Goal: Transaction & Acquisition: Purchase product/service

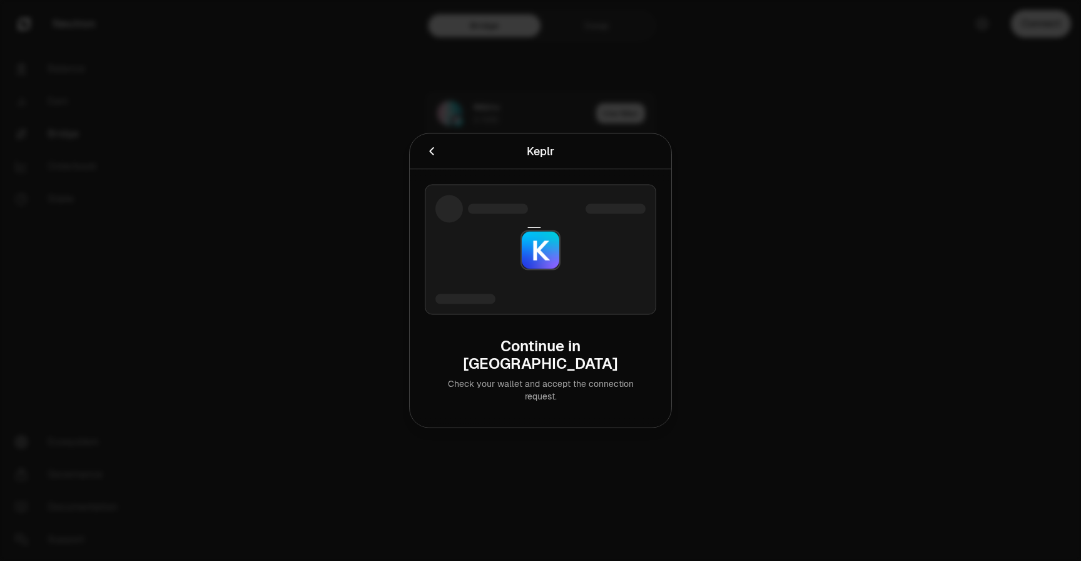
click at [439, 160] on div at bounding box center [473, 152] width 97 height 18
click at [433, 155] on icon "Cancel" at bounding box center [431, 151] width 4 height 8
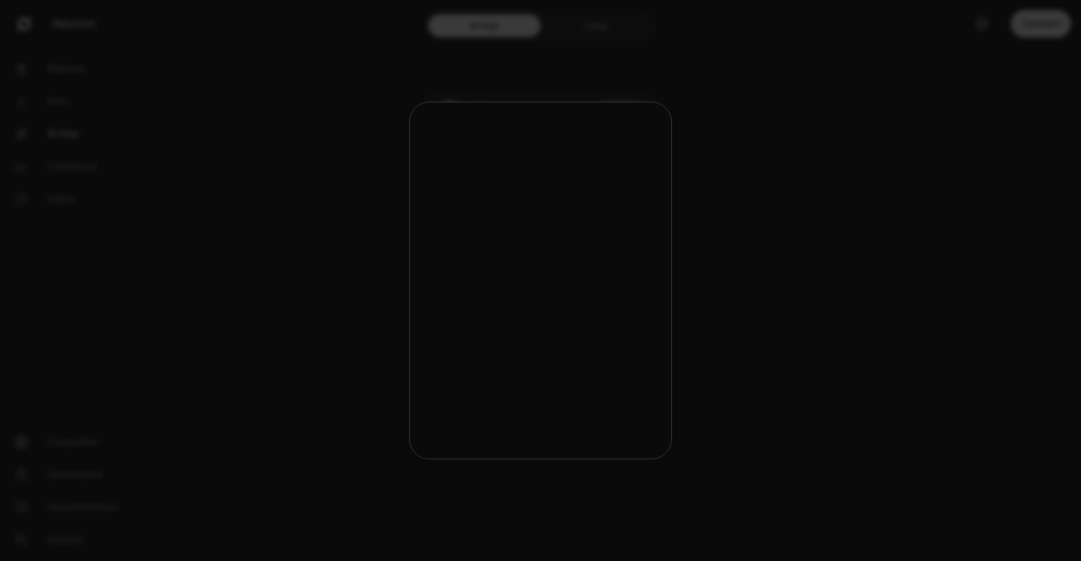
click at [245, 132] on div at bounding box center [540, 280] width 1081 height 561
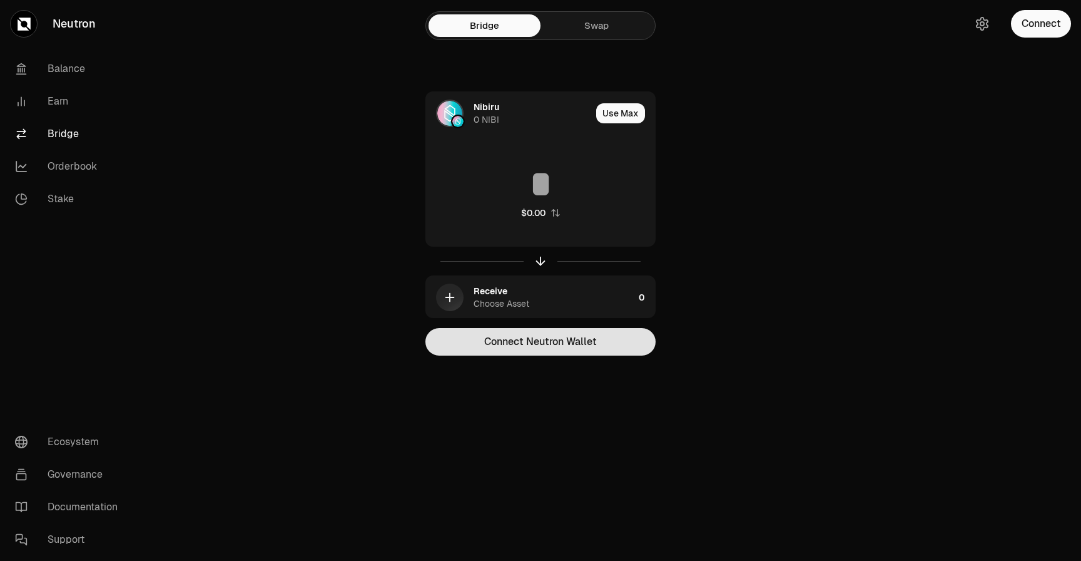
click at [521, 334] on button "Connect Neutron Wallet" at bounding box center [540, 342] width 230 height 28
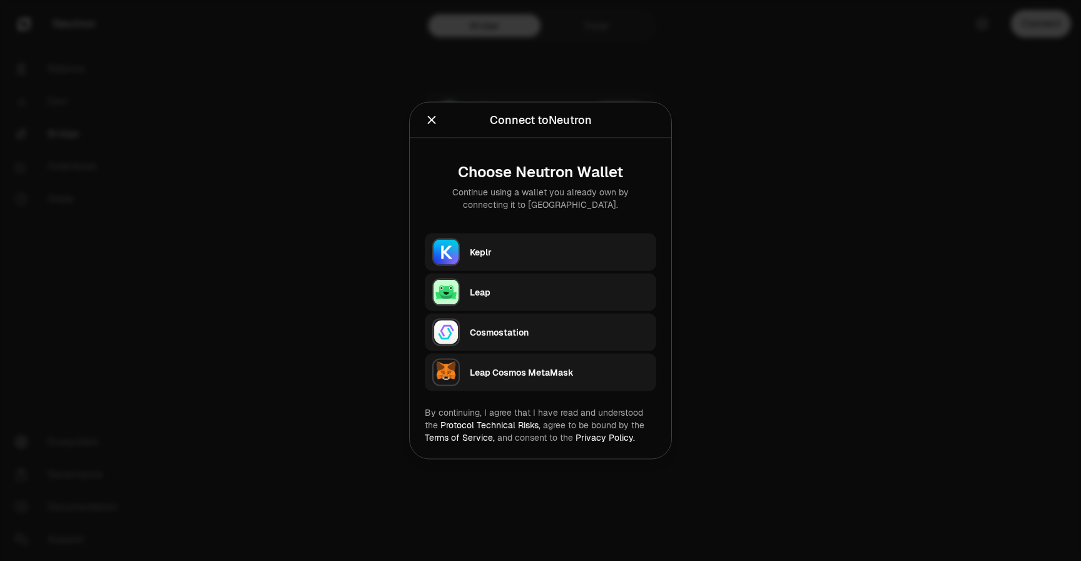
click at [504, 326] on div "Cosmostation" at bounding box center [559, 332] width 179 height 13
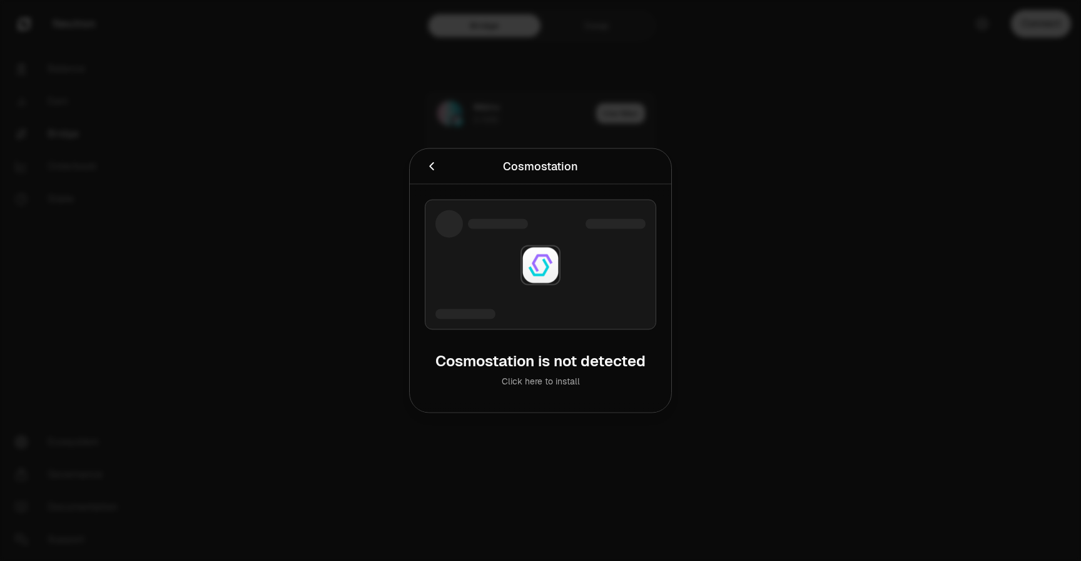
click at [436, 166] on icon "Cancel" at bounding box center [432, 167] width 14 height 14
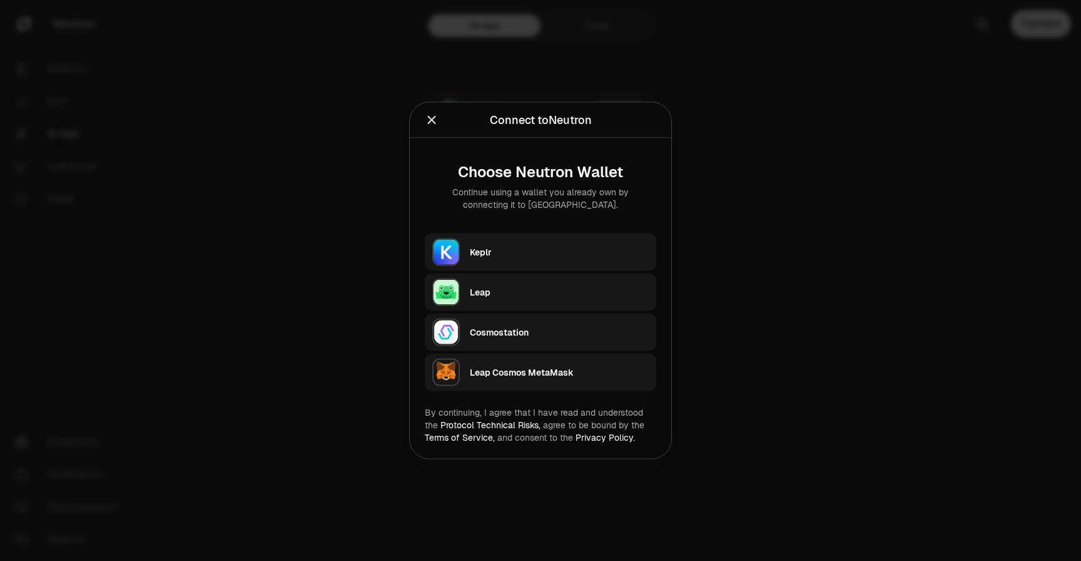
click at [504, 258] on div "Keplr" at bounding box center [559, 252] width 179 height 19
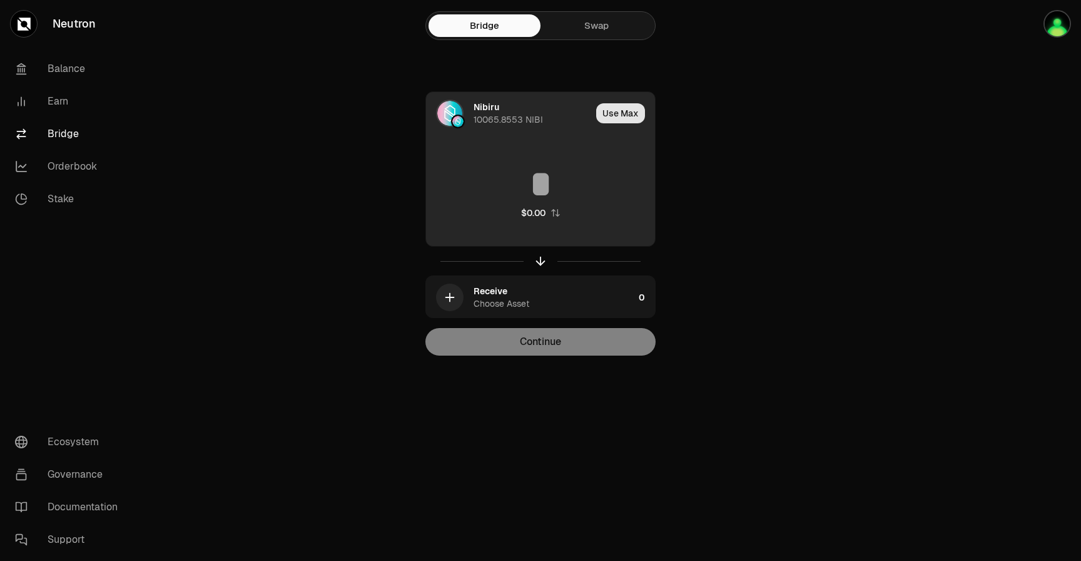
click at [616, 108] on button "Use Max" at bounding box center [620, 113] width 49 height 20
type input "**********"
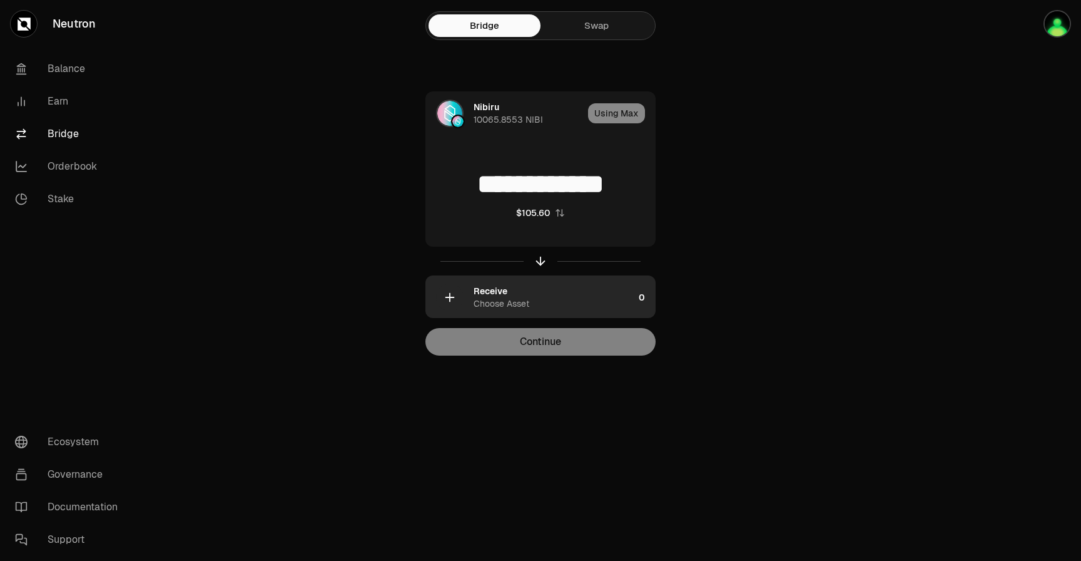
click at [495, 298] on div "Choose Asset" at bounding box center [502, 303] width 56 height 13
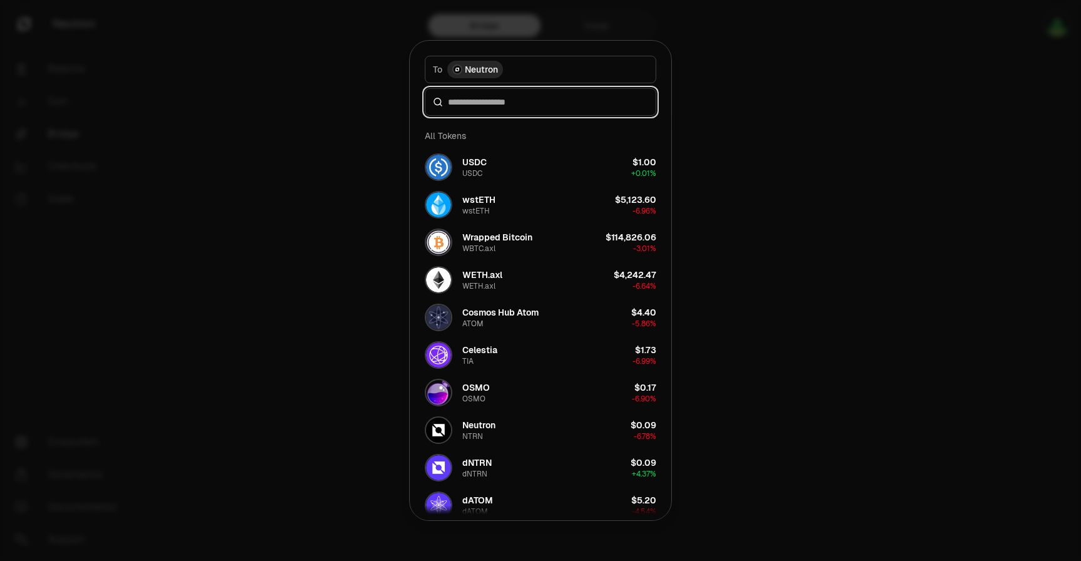
click at [530, 99] on input at bounding box center [548, 102] width 200 height 13
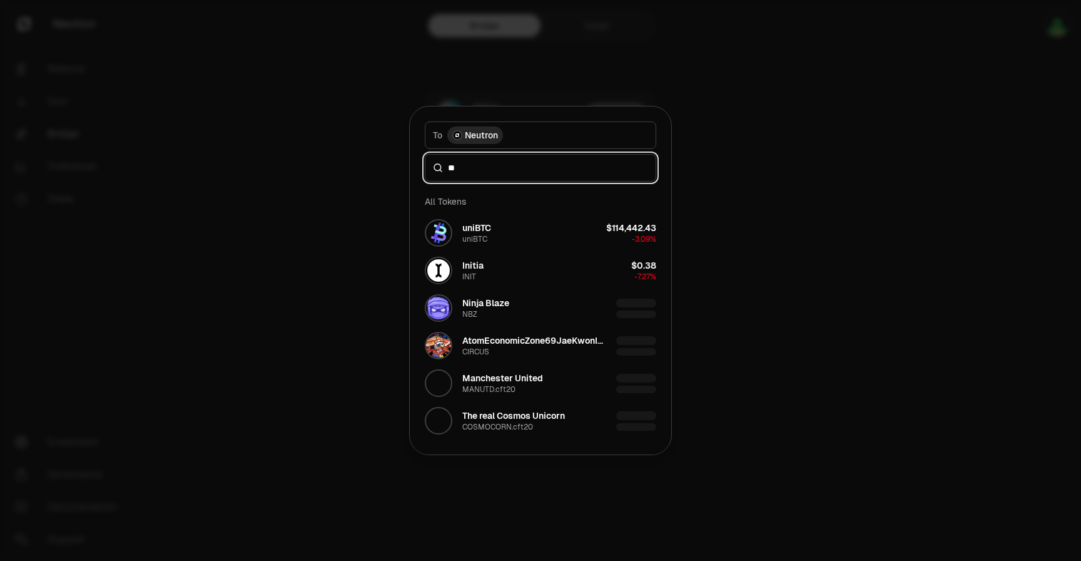
type input "*"
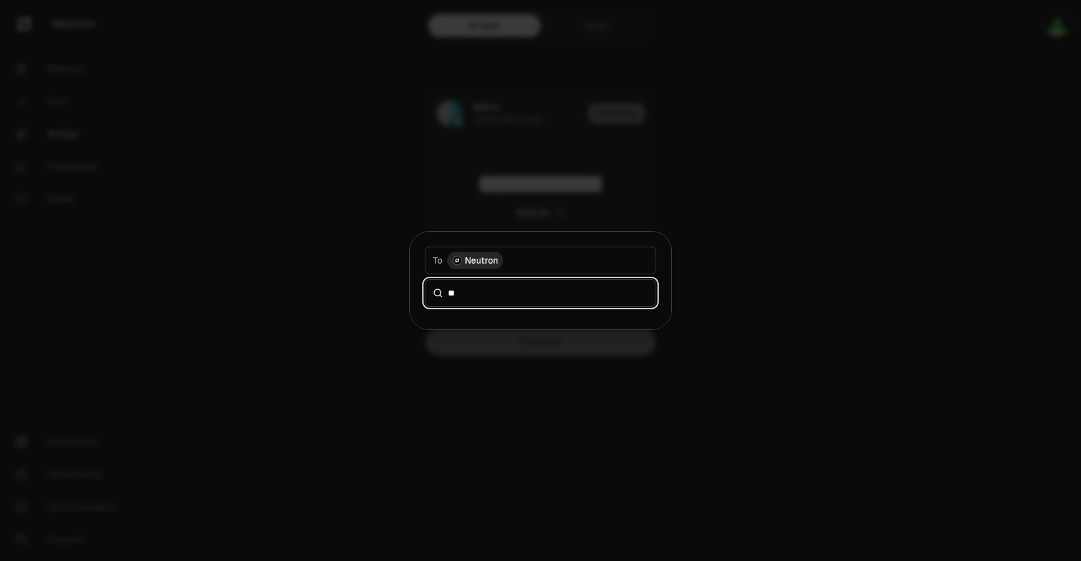
type input "*"
type input "****"
click at [1067, 96] on div at bounding box center [540, 280] width 1081 height 561
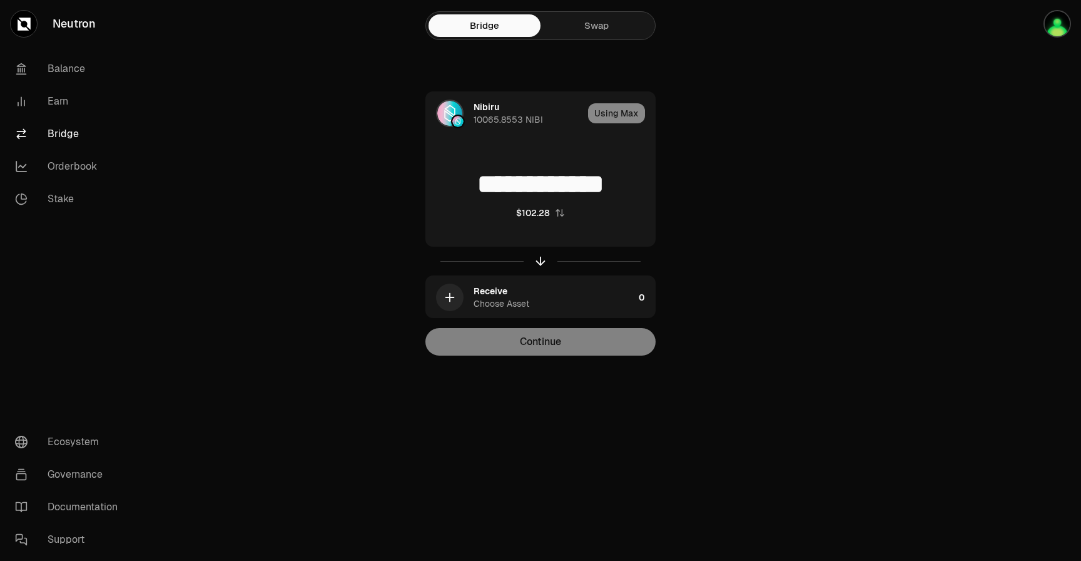
type input "*"
